Goal: Task Accomplishment & Management: Manage account settings

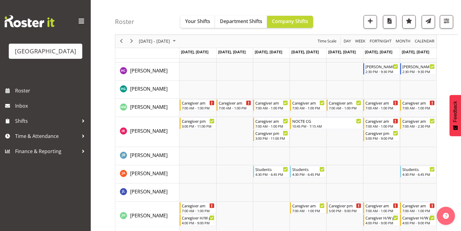
scroll to position [943, 0]
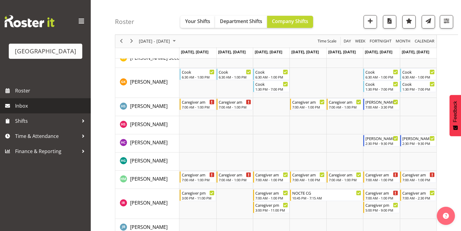
click at [30, 110] on span "Inbox" at bounding box center [51, 105] width 73 height 9
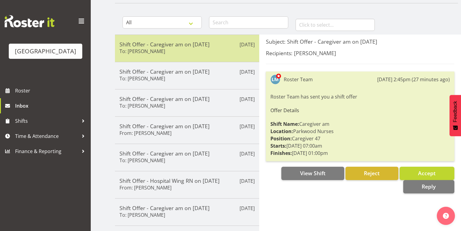
scroll to position [48, 0]
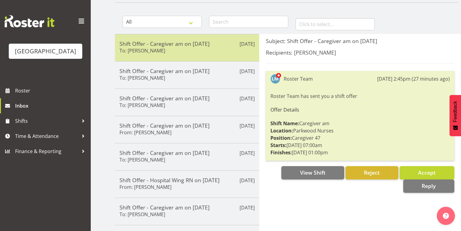
click at [200, 46] on h5 "Shift Offer - Caregiver am on 20/09/25" at bounding box center [187, 43] width 135 height 7
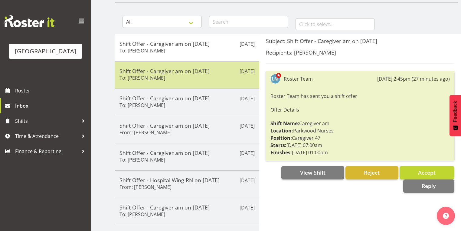
click at [202, 78] on div "Shift Offer - Caregiver am on 20/09/25 To: Mai Reglos" at bounding box center [187, 75] width 135 height 15
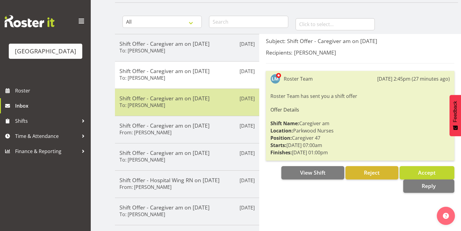
click at [198, 110] on div "Sep 19th Shift Offer - Caregiver am on 21/09/25 To: Alex Green" at bounding box center [187, 101] width 144 height 27
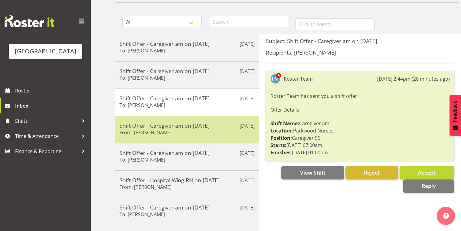
click at [202, 132] on div "Shift Offer - Caregiver am on 21/09/25 From: Chrislyn-ann Saquilayan" at bounding box center [187, 129] width 135 height 15
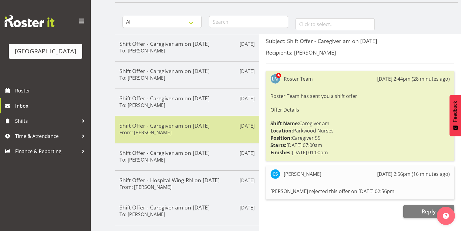
click at [184, 122] on h5 "Shift Offer - Caregiver am on 21/09/25" at bounding box center [187, 125] width 135 height 7
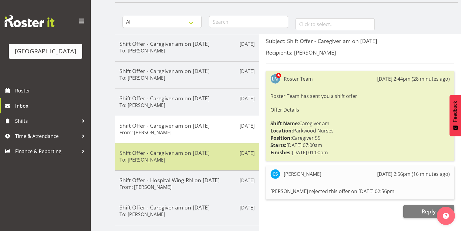
click at [202, 147] on div "Sep 19th Shift Offer - Caregiver am on 21/09/25 To: Shania Ali" at bounding box center [187, 156] width 144 height 27
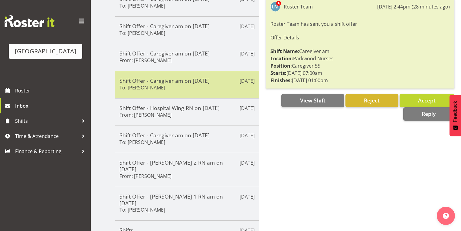
scroll to position [121, 0]
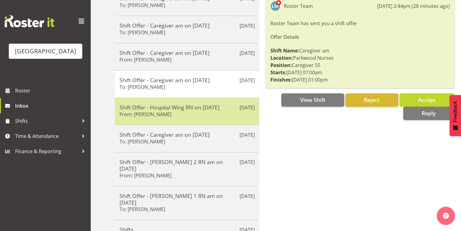
click at [198, 115] on div "Shift Offer - Hospital Wing RN on 09/10/25 From: Freya Horder" at bounding box center [187, 111] width 135 height 15
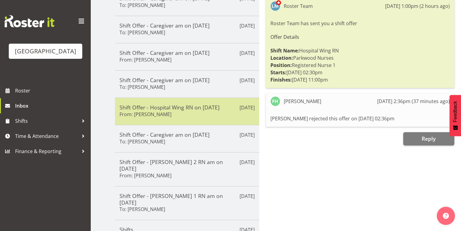
scroll to position [0, 0]
